Goal: Task Accomplishment & Management: Use online tool/utility

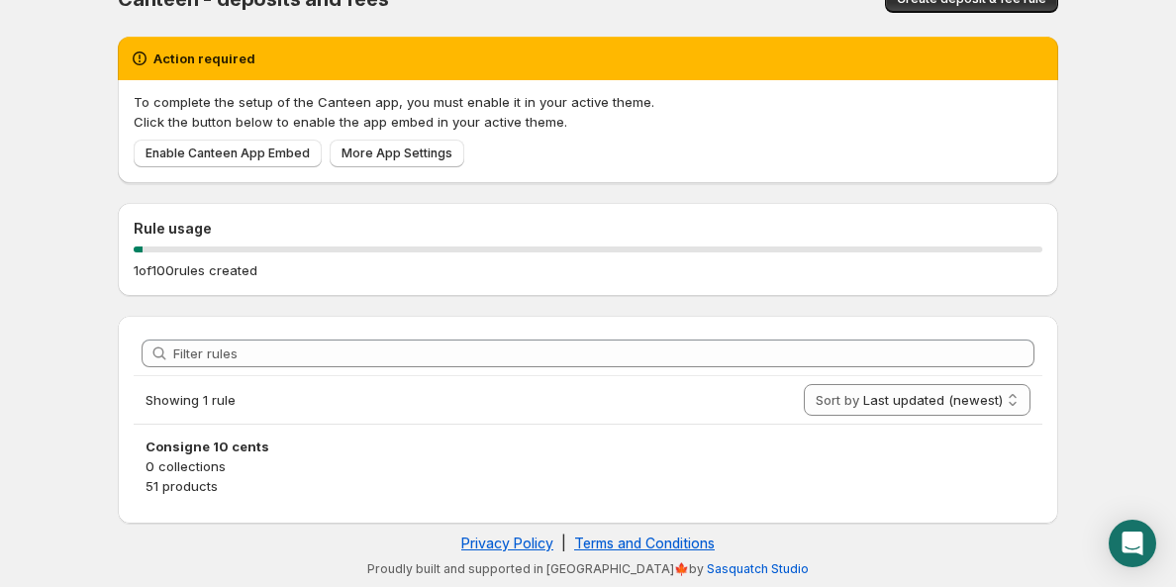
scroll to position [30, 0]
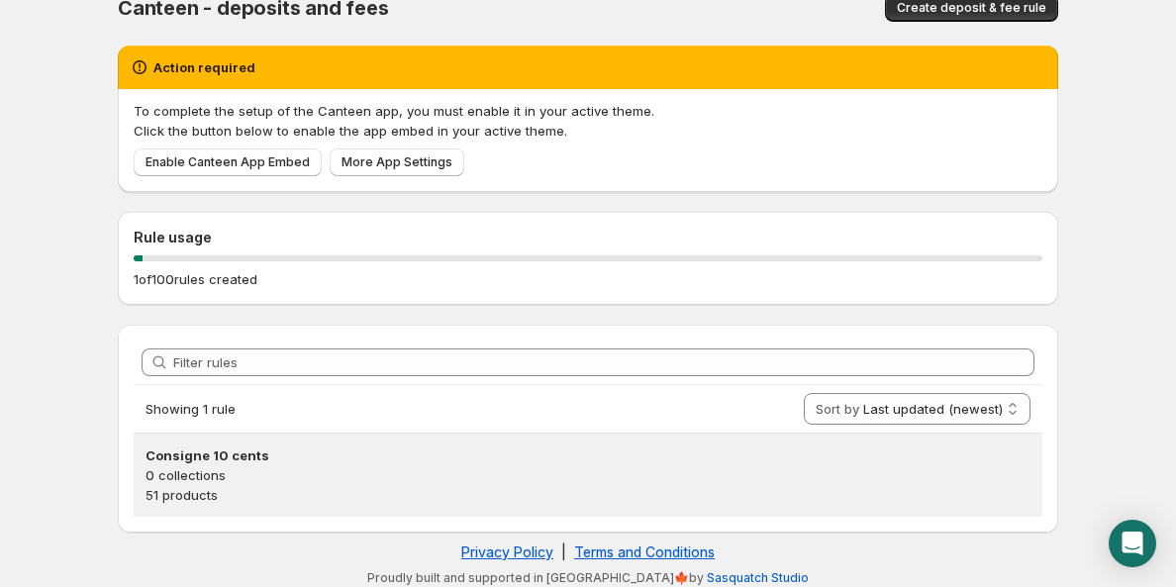
click at [319, 489] on p "51 products" at bounding box center [588, 495] width 885 height 20
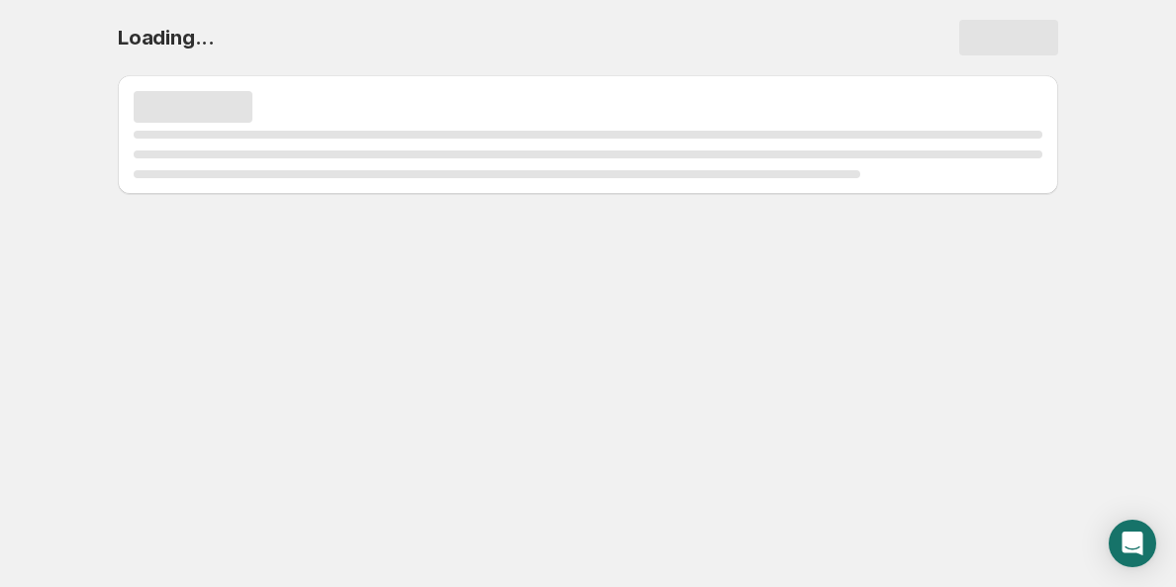
scroll to position [0, 0]
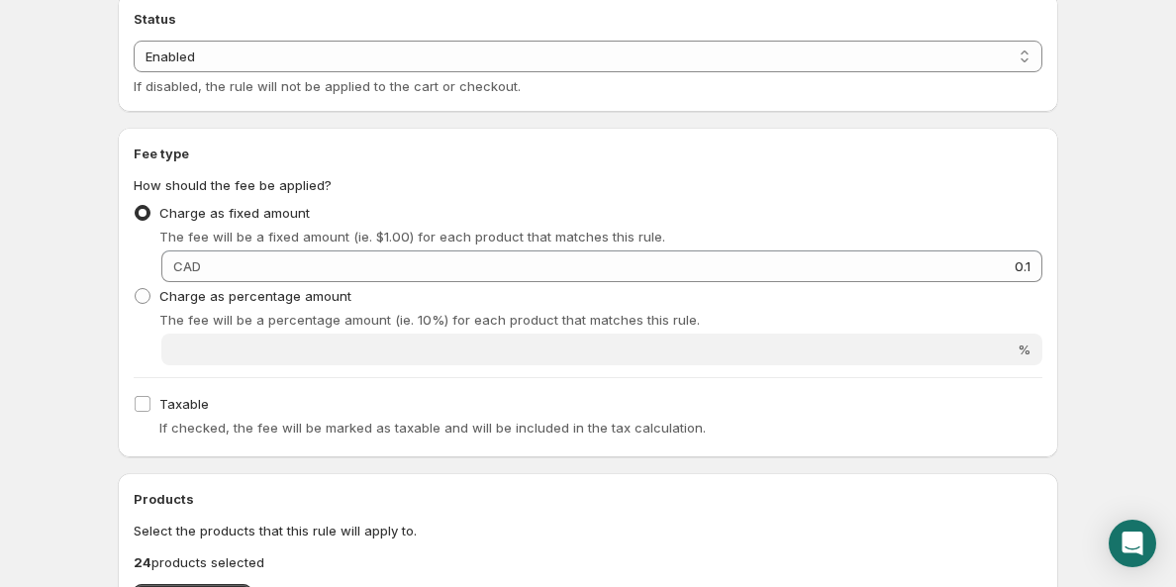
scroll to position [532, 0]
click at [1009, 245] on div "The fee will be a fixed amount (ie. $1.00) for each product that matches this r…" at bounding box center [600, 239] width 883 height 20
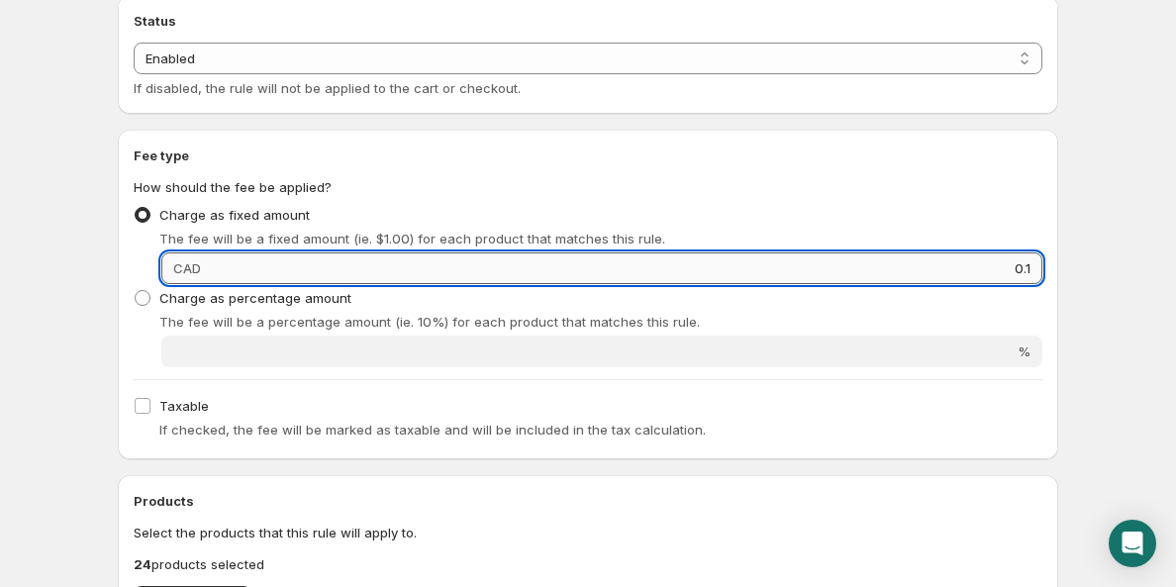
click at [1030, 267] on input "0.1" at bounding box center [625, 269] width 836 height 32
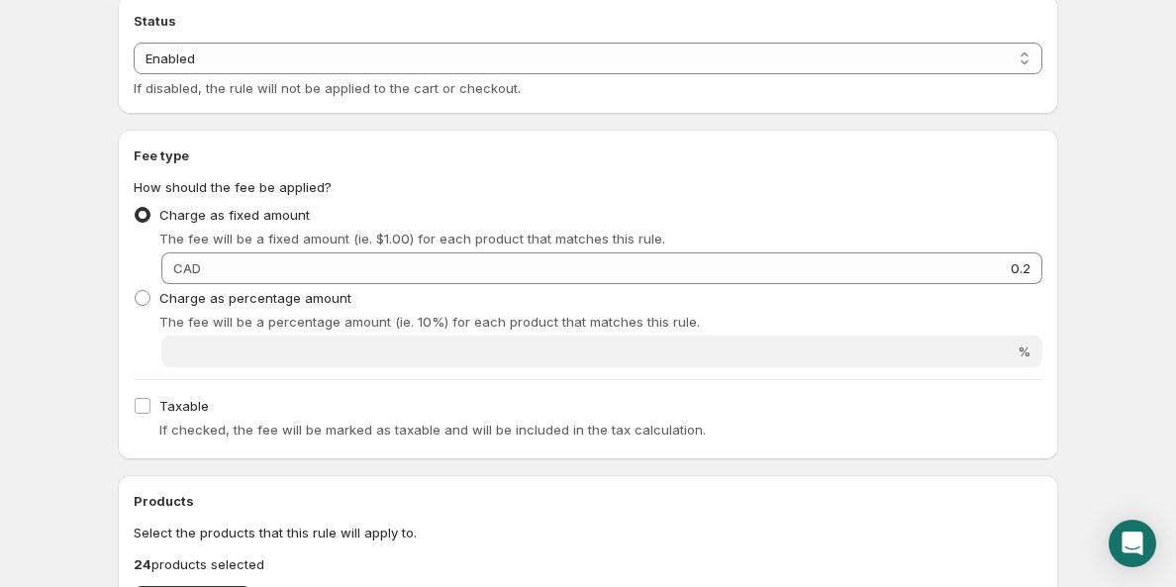
click at [711, 162] on h2 "Fee type" at bounding box center [588, 156] width 909 height 20
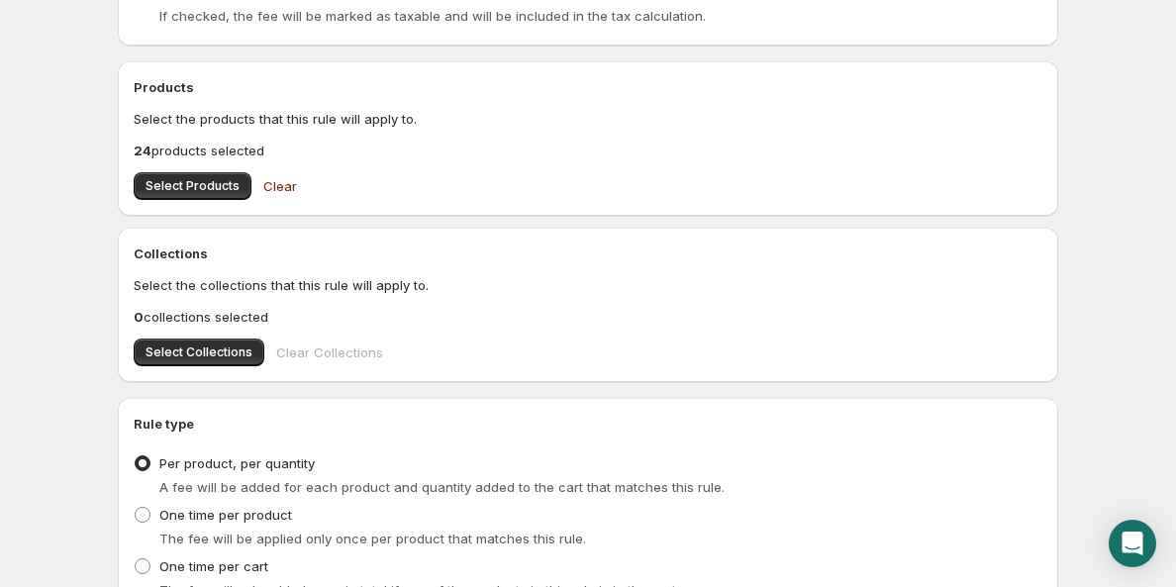
scroll to position [947, 0]
click at [222, 180] on span "Select Products" at bounding box center [193, 185] width 94 height 16
click at [215, 195] on button "Select Products" at bounding box center [193, 185] width 118 height 28
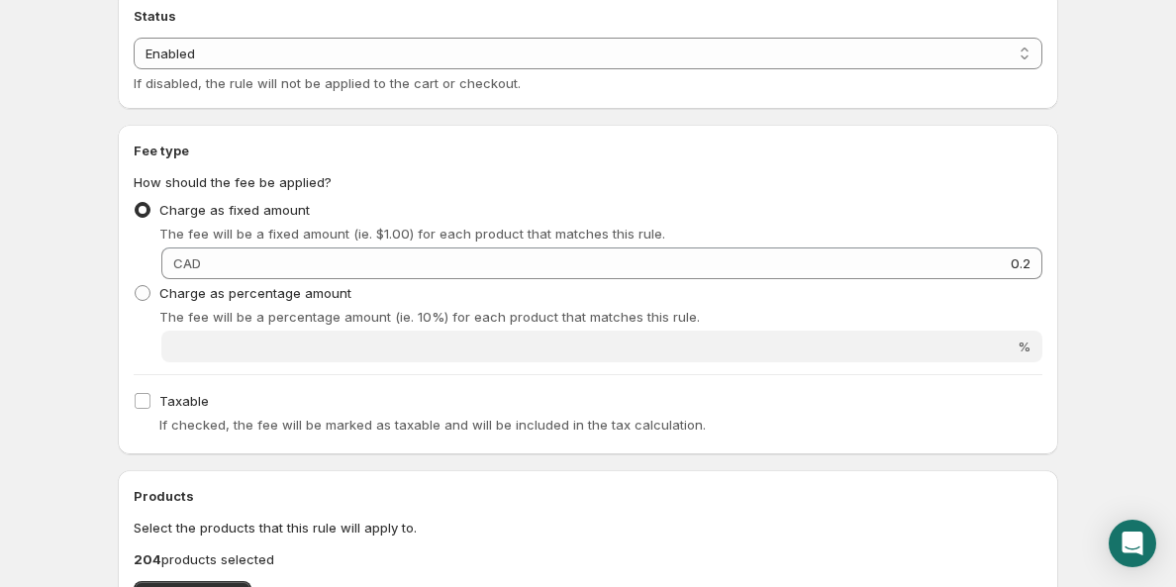
scroll to position [526, 0]
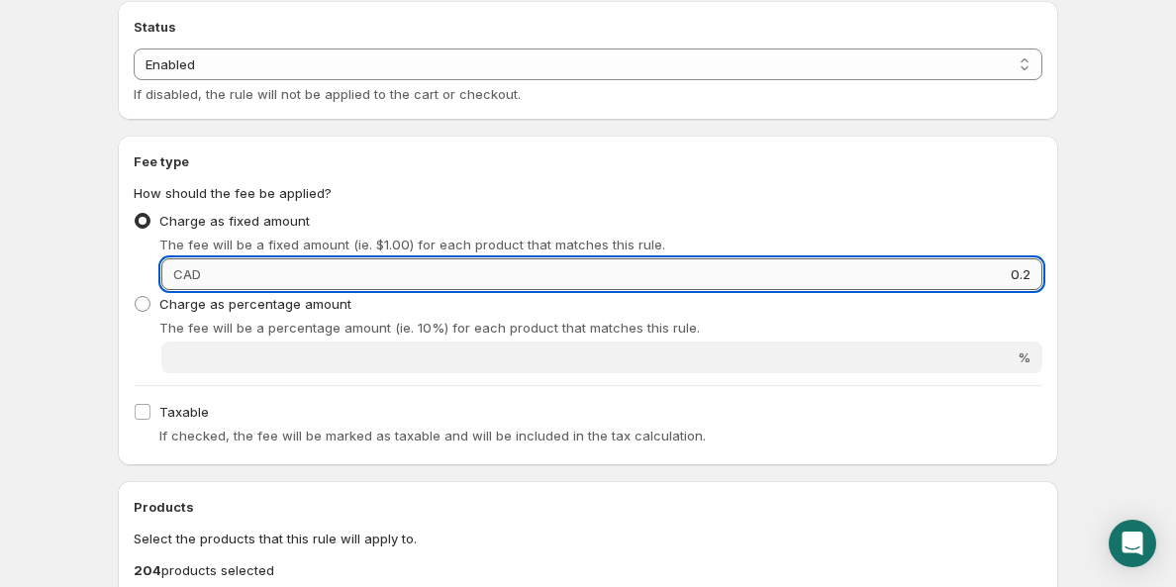
click at [1033, 275] on input "0.2" at bounding box center [625, 274] width 836 height 32
type input "0.1"
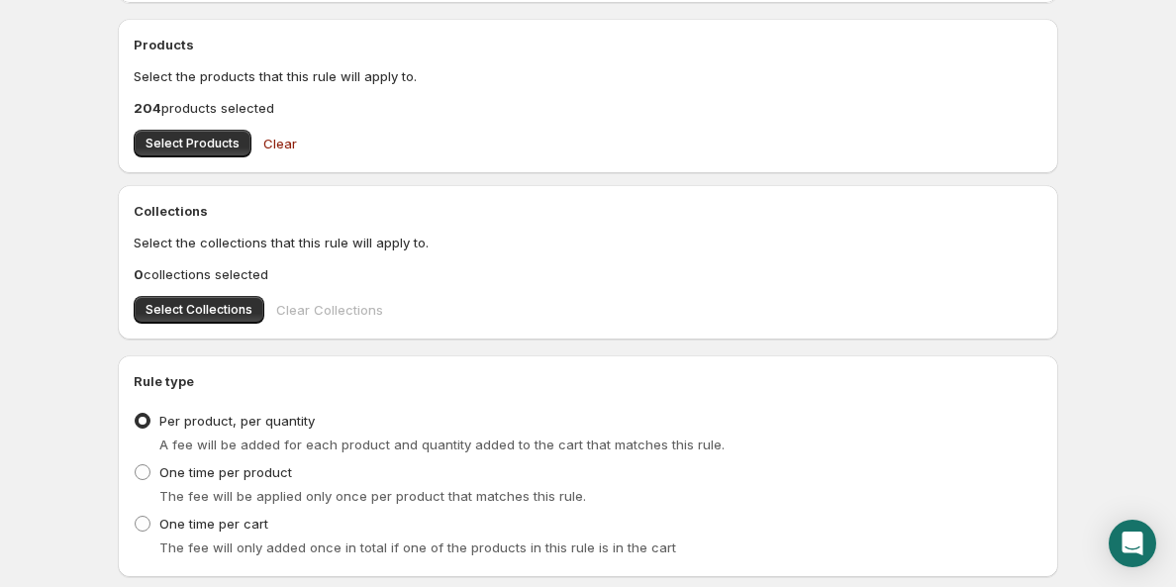
scroll to position [1117, 0]
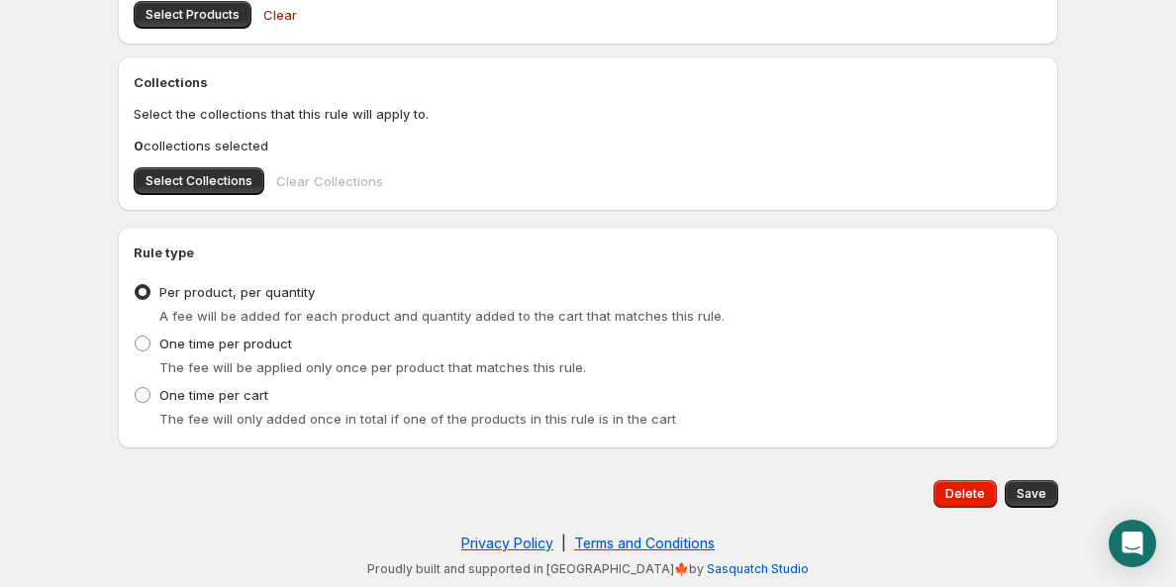
click at [1050, 509] on div "Delete Save" at bounding box center [588, 493] width 941 height 59
click at [1046, 497] on span "Save" at bounding box center [1032, 494] width 30 height 16
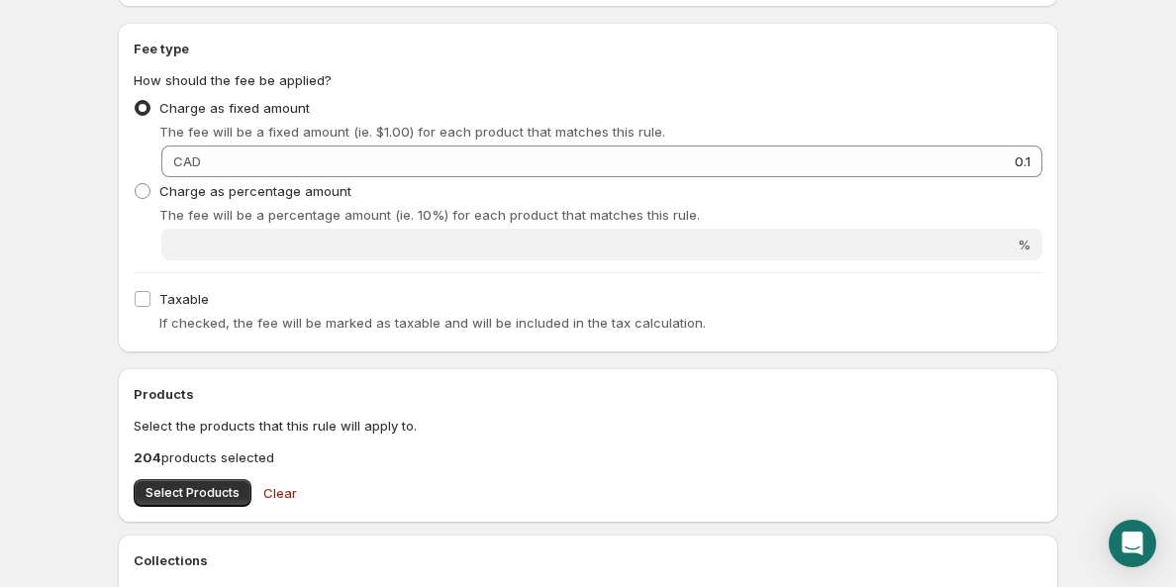
scroll to position [0, 0]
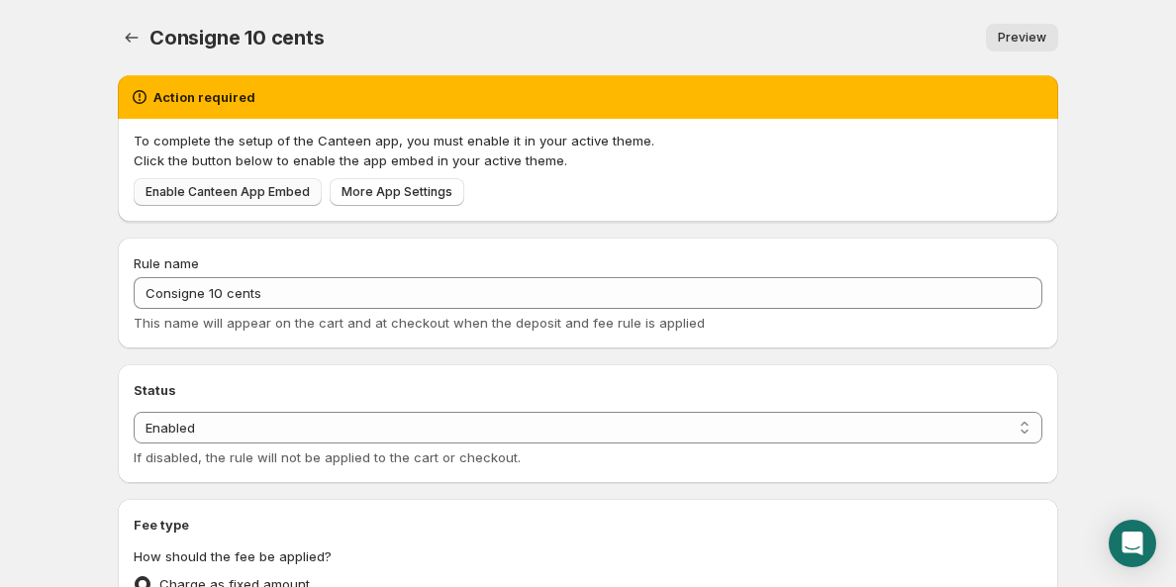
click at [264, 190] on span "Enable Canteen App Embed" at bounding box center [228, 192] width 164 height 16
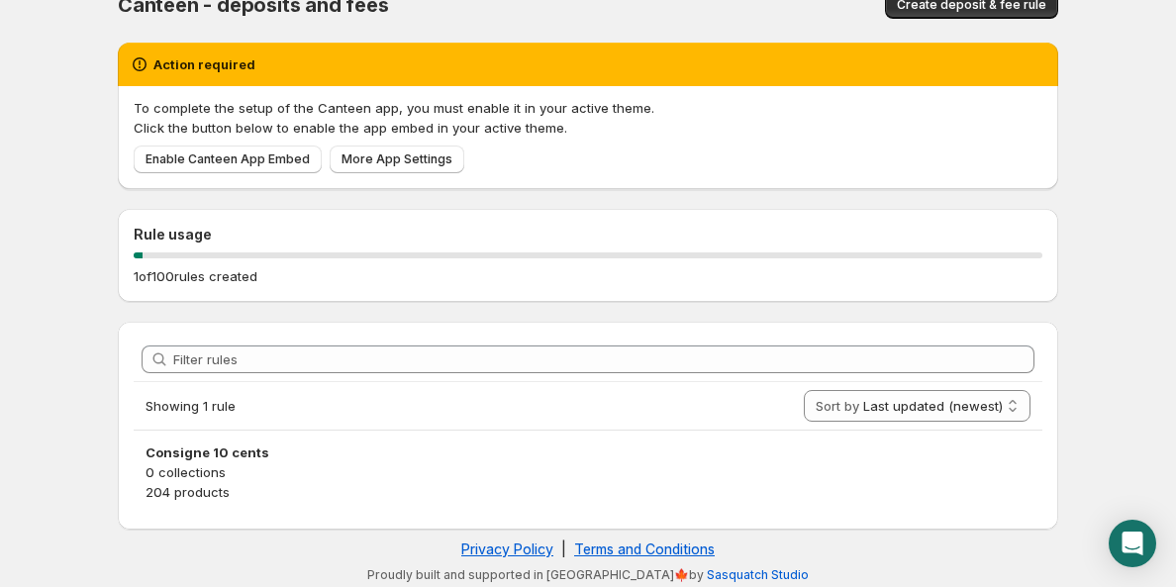
scroll to position [39, 0]
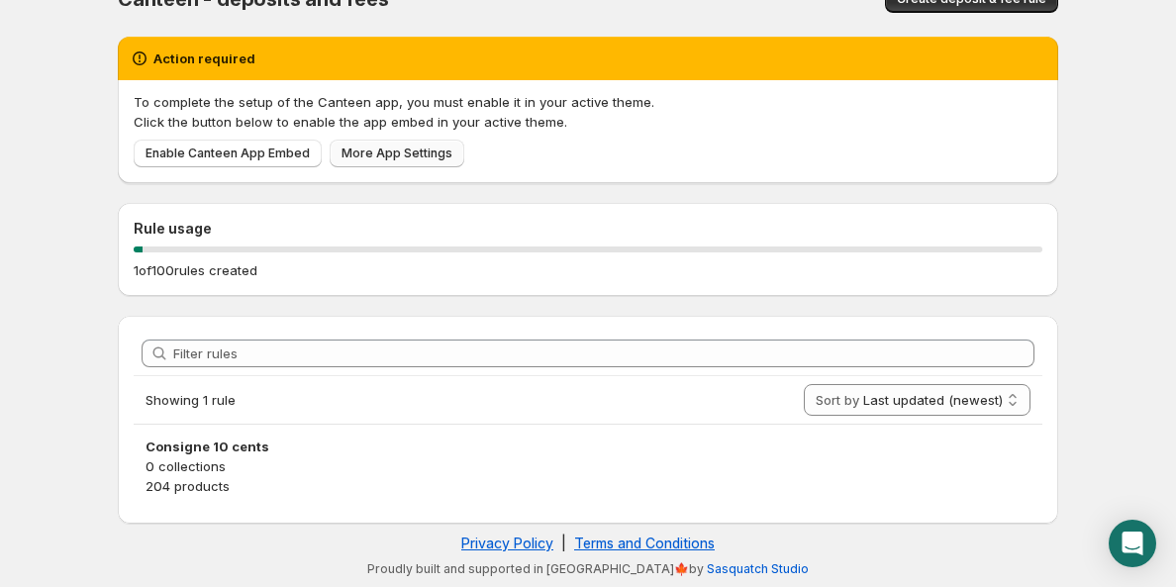
click at [361, 149] on span "More App Settings" at bounding box center [397, 154] width 111 height 16
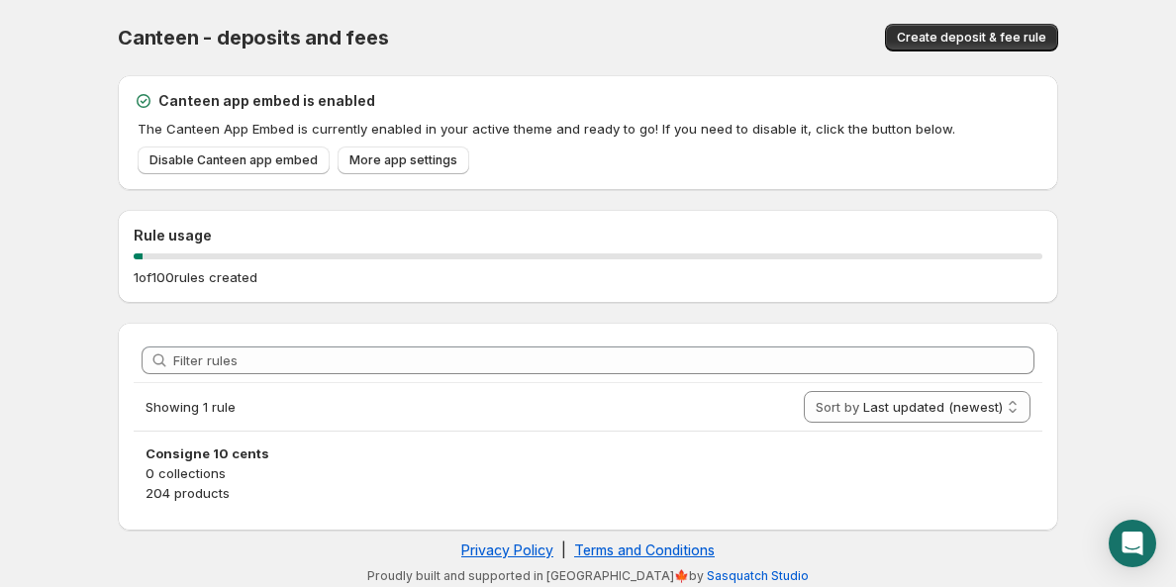
scroll to position [7, 0]
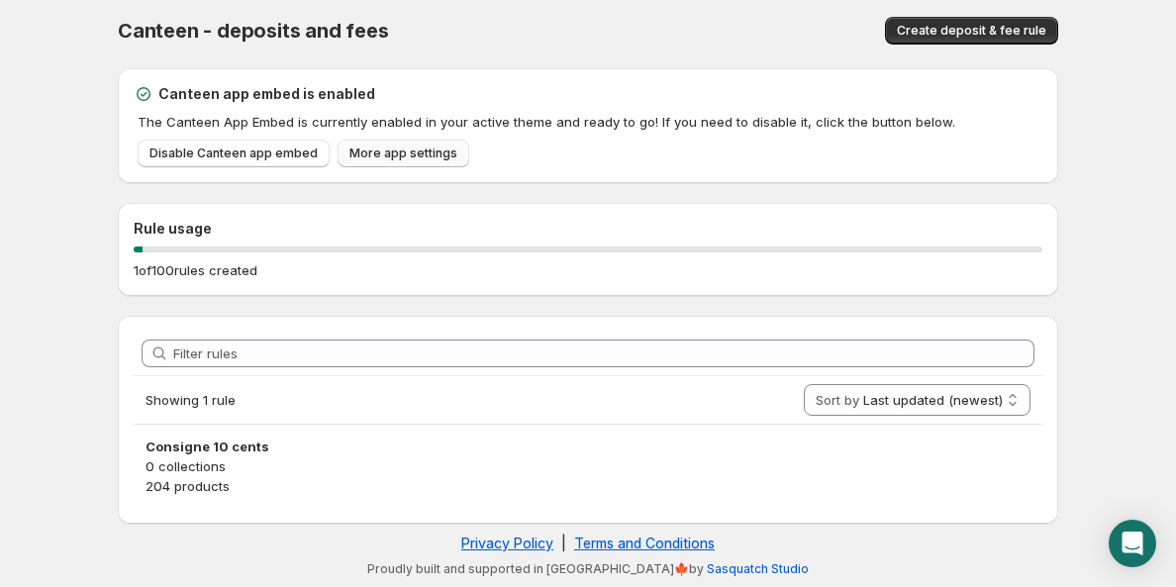
click at [448, 153] on link "More app settings" at bounding box center [404, 154] width 132 height 28
